Goal: Navigation & Orientation: Go to known website

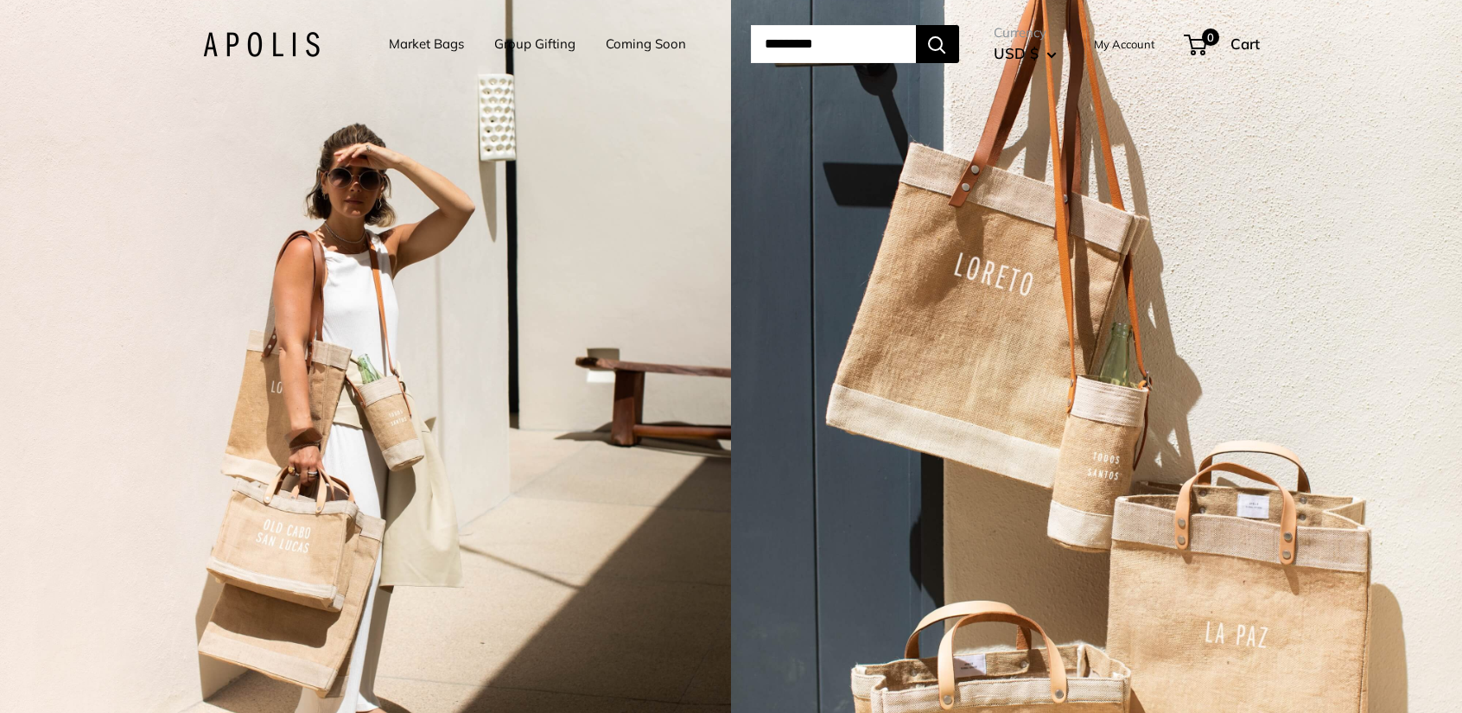
click at [1136, 41] on link "My Account" at bounding box center [1124, 44] width 61 height 21
click at [1156, 43] on link "My Account" at bounding box center [1124, 44] width 61 height 21
click at [1149, 47] on link "My Account" at bounding box center [1124, 44] width 61 height 21
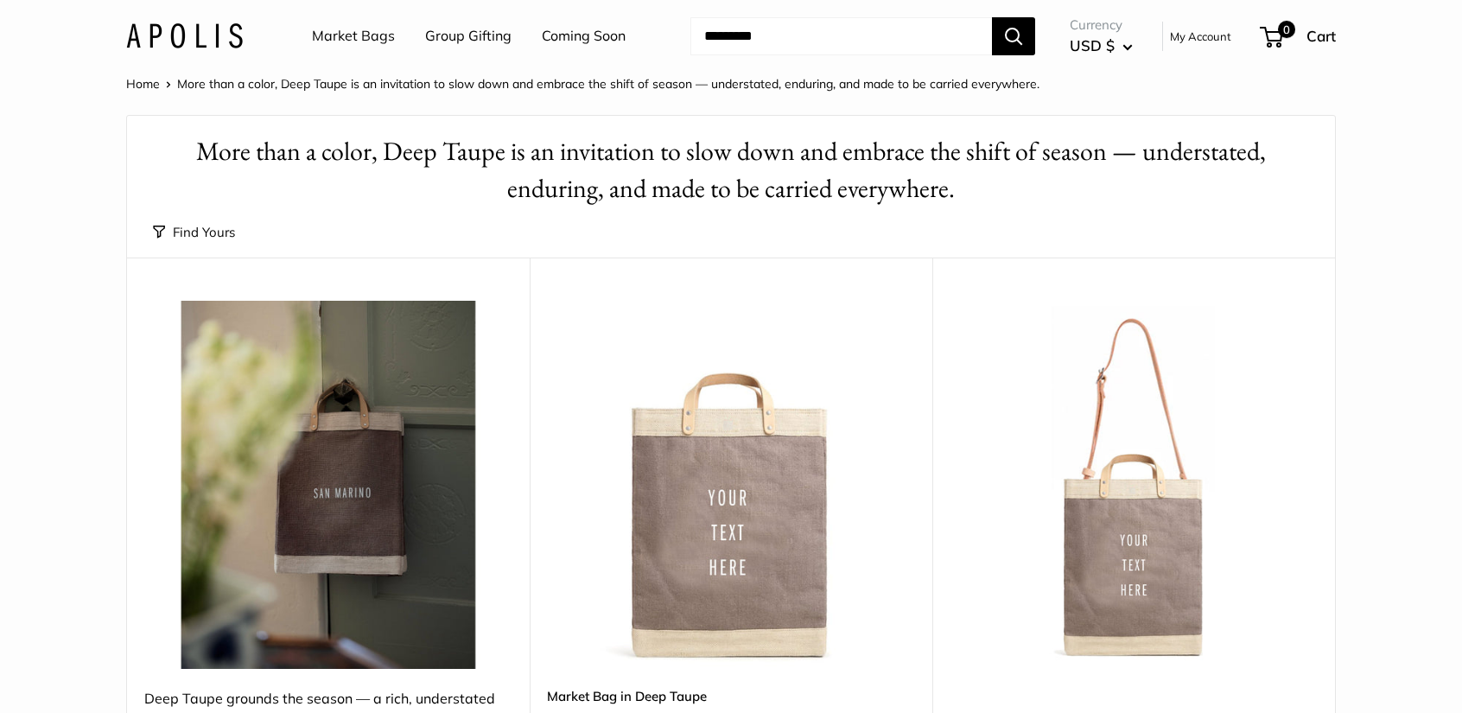
click at [1130, 38] on button "USD $" at bounding box center [1101, 46] width 63 height 28
click at [1189, 41] on link "My Account" at bounding box center [1200, 36] width 61 height 21
